Goal: Task Accomplishment & Management: Manage account settings

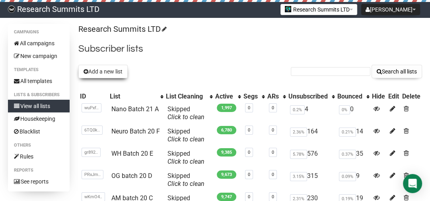
click at [104, 74] on button "Add a new list" at bounding box center [102, 72] width 49 height 14
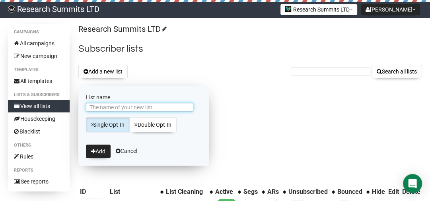
click at [130, 108] on input "List name" at bounding box center [139, 107] width 107 height 9
type input "Nano batch 21 B"
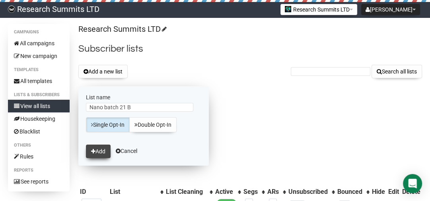
click at [101, 154] on button "Add" at bounding box center [98, 152] width 25 height 14
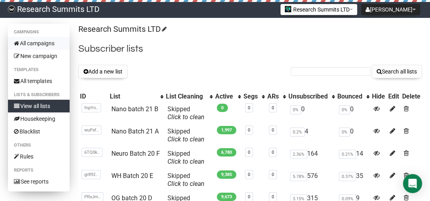
click at [40, 43] on link "All campaigns" at bounding box center [39, 43] width 62 height 13
click at [40, 107] on link "View all lists" at bounding box center [39, 106] width 62 height 13
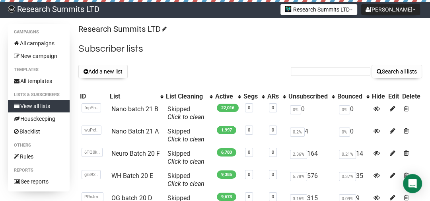
click at [33, 6] on link "Research Summits LTD" at bounding box center [53, 10] width 107 height 16
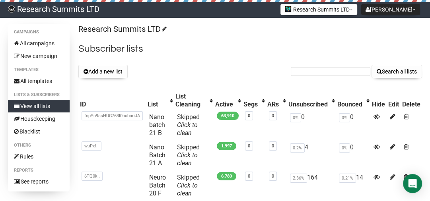
click at [170, 71] on div "Add a new list Search all lists" at bounding box center [250, 72] width 344 height 14
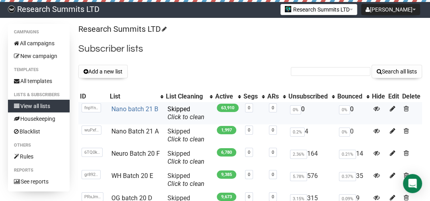
click at [145, 107] on link "Nano batch 21 B" at bounding box center [134, 109] width 47 height 8
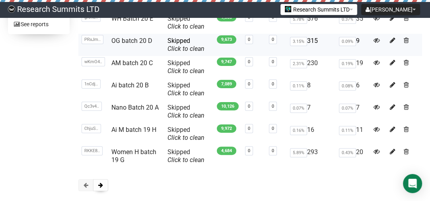
scroll to position [198, 0]
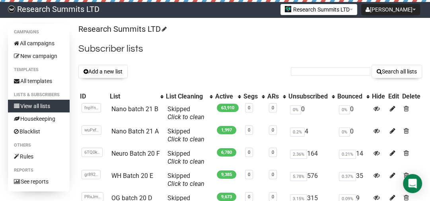
click at [41, 10] on link "Research Summits LTD" at bounding box center [53, 10] width 107 height 16
click at [33, 7] on link "Research Summits LTD" at bounding box center [53, 10] width 107 height 16
